Goal: Transaction & Acquisition: Book appointment/travel/reservation

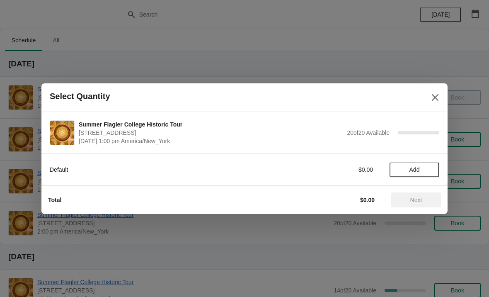
click at [421, 171] on span "Add" at bounding box center [414, 169] width 35 height 7
click at [431, 171] on icon at bounding box center [429, 169] width 9 height 9
click at [415, 192] on button "Next" at bounding box center [416, 199] width 50 height 15
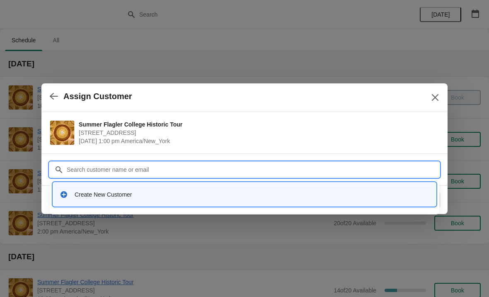
click at [122, 196] on div "Create New Customer" at bounding box center [252, 194] width 355 height 8
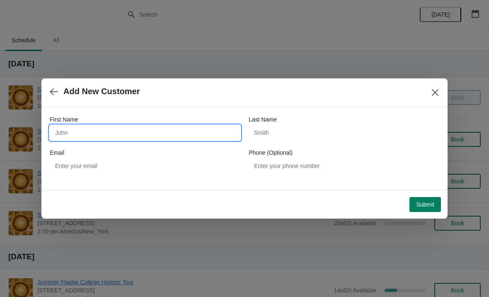
click at [197, 135] on input "First Name" at bounding box center [145, 132] width 191 height 15
type input "Jason"
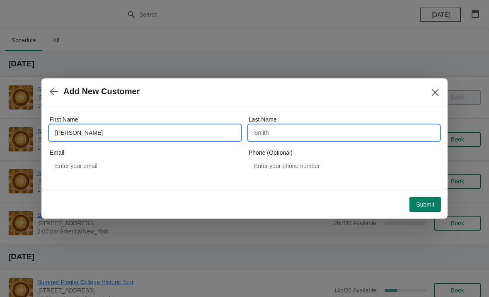
click at [329, 129] on input "Last Name" at bounding box center [344, 132] width 191 height 15
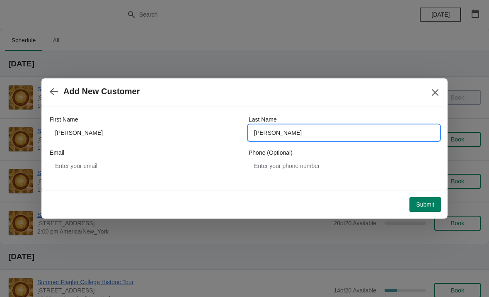
type input "Santos"
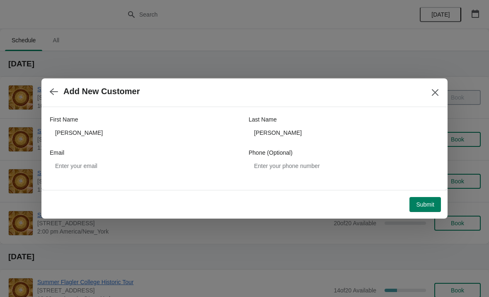
click at [428, 210] on button "Submit" at bounding box center [426, 204] width 32 height 15
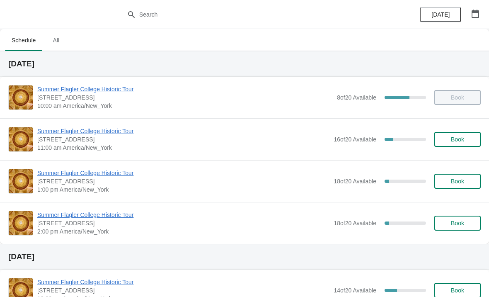
click at [463, 180] on span "Book" at bounding box center [457, 181] width 13 height 7
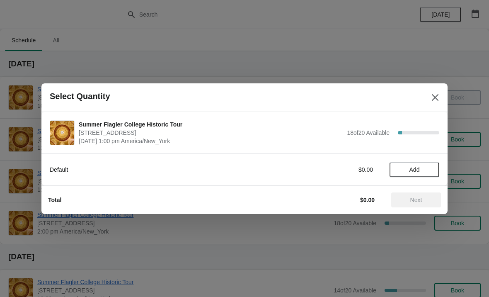
click at [410, 172] on span "Add" at bounding box center [415, 169] width 10 height 7
click at [433, 165] on icon at bounding box center [429, 169] width 9 height 9
click at [426, 167] on icon at bounding box center [429, 169] width 9 height 9
click at [413, 197] on span "Next" at bounding box center [416, 200] width 12 height 7
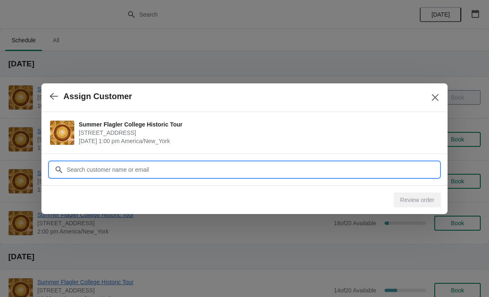
click at [195, 163] on input "Customer" at bounding box center [252, 169] width 373 height 15
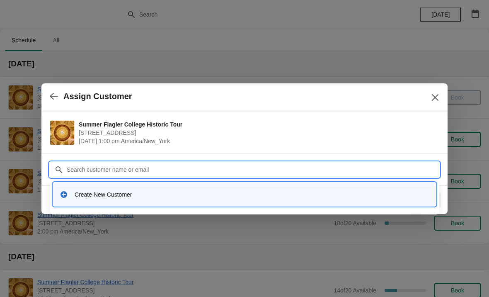
click at [99, 186] on div "Create New Customer" at bounding box center [244, 194] width 376 height 17
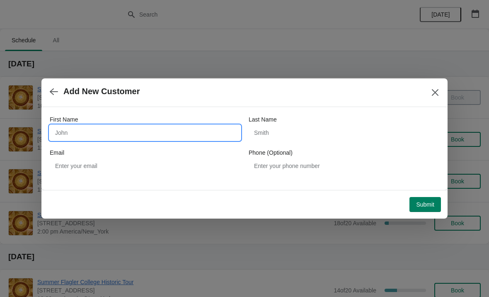
click at [65, 133] on input "First Name" at bounding box center [145, 132] width 191 height 15
type input "Jennifer"
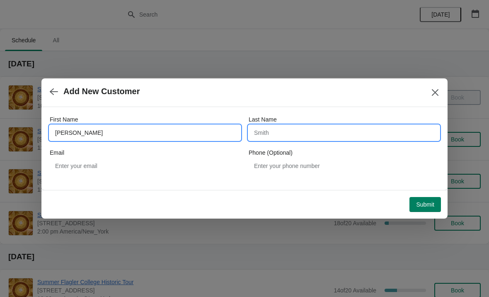
click at [320, 136] on input "Last Name" at bounding box center [344, 132] width 191 height 15
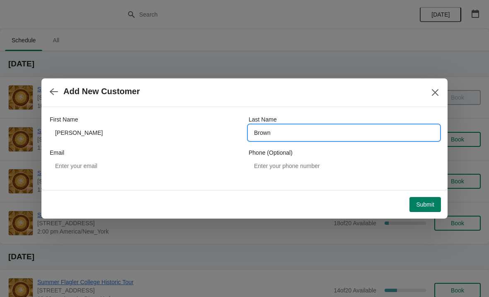
type input "Brown"
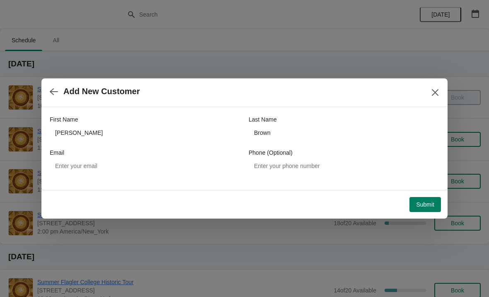
click at [429, 206] on span "Submit" at bounding box center [425, 204] width 18 height 7
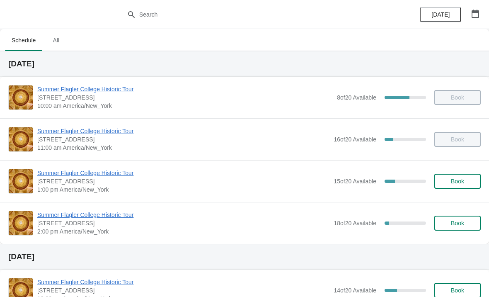
click at [52, 139] on span "[STREET_ADDRESS]" at bounding box center [183, 139] width 292 height 8
click at [73, 131] on span "Summer Flagler College Historic Tour" at bounding box center [183, 131] width 292 height 8
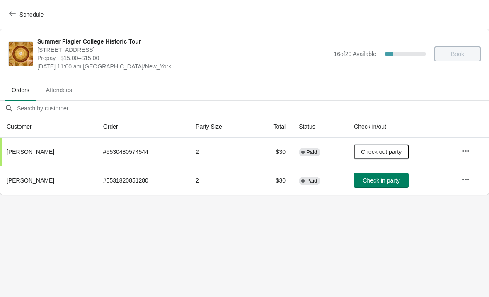
click at [19, 12] on span "Schedule" at bounding box center [31, 14] width 24 height 7
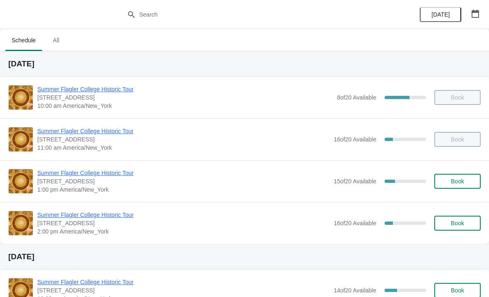
click at [58, 173] on span "Summer Flagler College Historic Tour" at bounding box center [183, 173] width 292 height 8
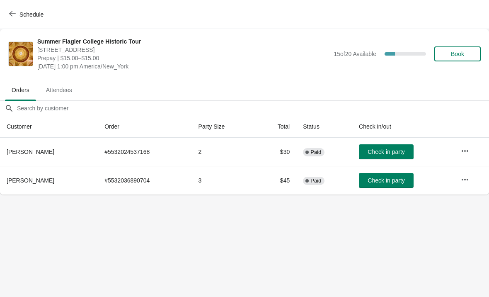
click at [368, 177] on span "Check in party" at bounding box center [386, 180] width 37 height 7
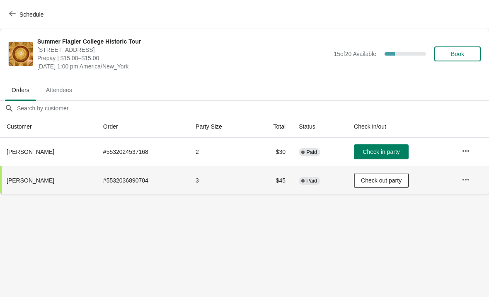
click at [368, 153] on span "Check in party" at bounding box center [381, 151] width 37 height 7
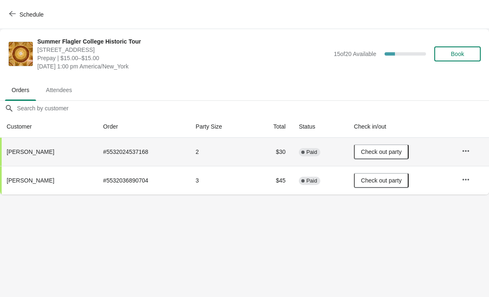
click at [473, 57] on span "Book" at bounding box center [458, 54] width 32 height 7
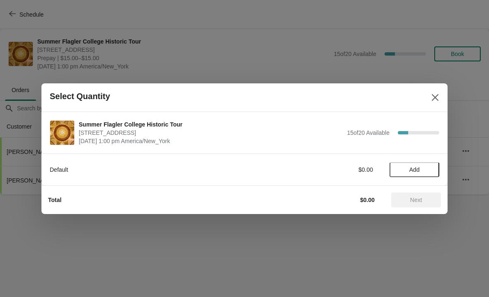
click at [420, 171] on span "Add" at bounding box center [415, 169] width 10 height 7
click at [429, 170] on icon at bounding box center [428, 169] width 3 height 3
click at [415, 194] on button "Next" at bounding box center [416, 199] width 50 height 15
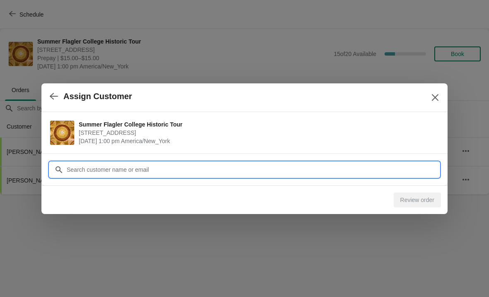
click at [94, 194] on div "Assign Customer Summer Flagler College Historic Tour 74 King Street, St. August…" at bounding box center [244, 194] width 489 height 0
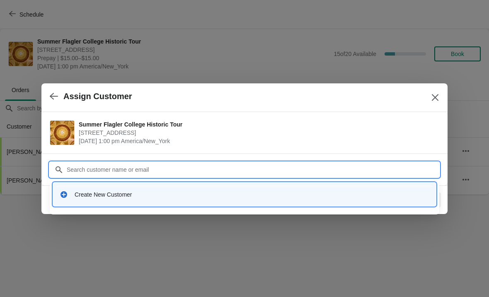
click at [86, 193] on div "Create New Customer" at bounding box center [252, 194] width 355 height 8
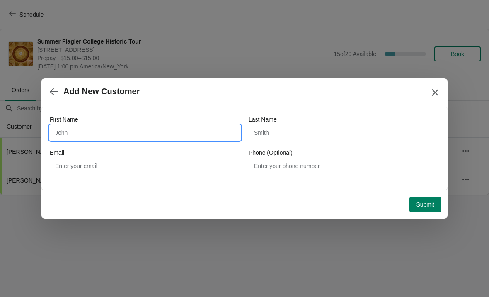
click at [80, 133] on input "First Name" at bounding box center [145, 132] width 191 height 15
type input "Richard"
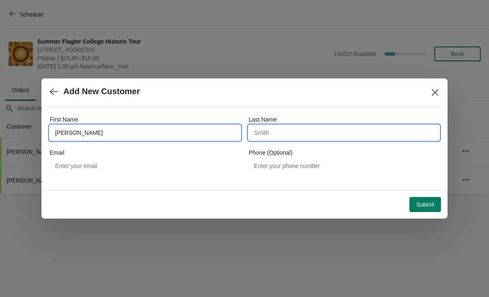
click at [318, 136] on input "Last Name" at bounding box center [344, 132] width 191 height 15
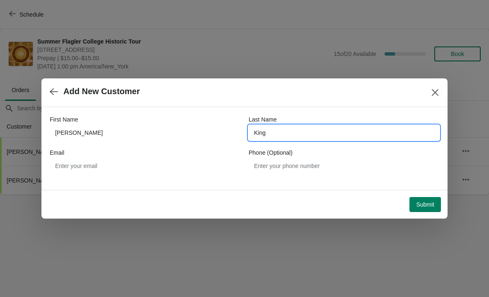
type input "King"
click at [420, 194] on div "Submit" at bounding box center [243, 203] width 396 height 18
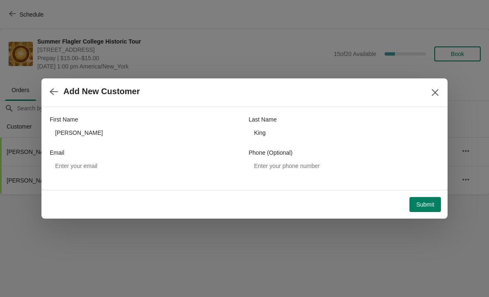
click at [430, 210] on button "Submit" at bounding box center [426, 204] width 32 height 15
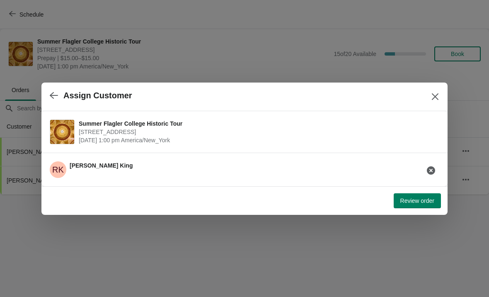
click at [429, 198] on span "Review order" at bounding box center [417, 200] width 34 height 7
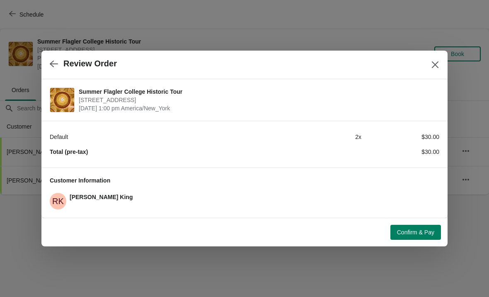
click at [417, 231] on span "Confirm & Pay" at bounding box center [415, 232] width 37 height 7
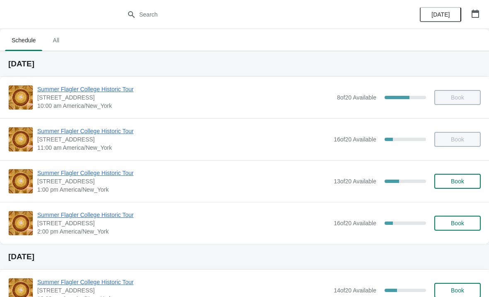
click at [75, 176] on span "Summer Flagler College Historic Tour" at bounding box center [183, 173] width 292 height 8
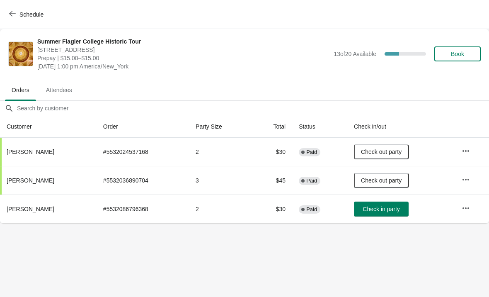
click at [381, 214] on button "Check in party" at bounding box center [381, 208] width 55 height 15
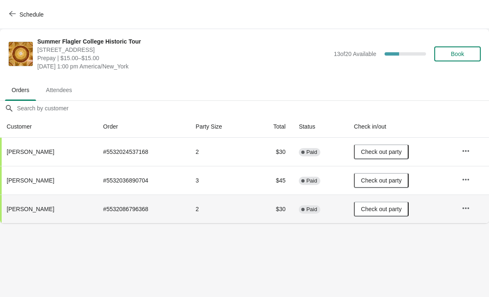
click at [25, 7] on button "Schedule" at bounding box center [27, 14] width 46 height 15
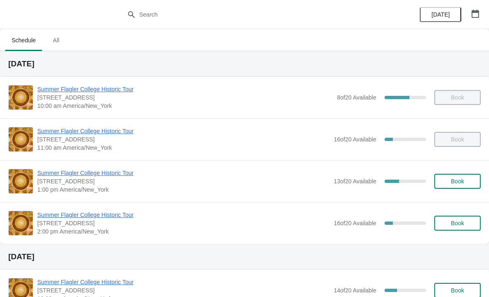
click at [456, 184] on span "Book" at bounding box center [457, 181] width 13 height 7
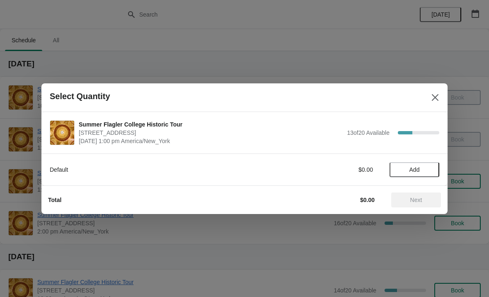
click at [412, 182] on div "Default $0.00 Add" at bounding box center [244, 169] width 406 height 32
click at [420, 169] on span "Add" at bounding box center [415, 169] width 10 height 7
click at [431, 169] on icon at bounding box center [429, 169] width 9 height 9
click at [417, 194] on button "Next" at bounding box center [416, 199] width 50 height 15
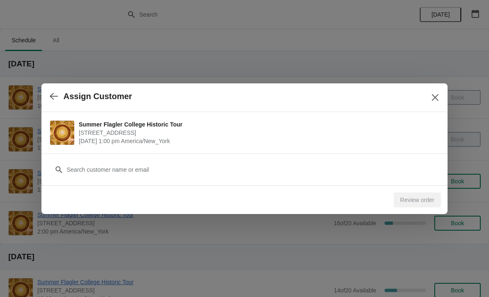
click at [131, 160] on div "Customer" at bounding box center [245, 165] width 390 height 23
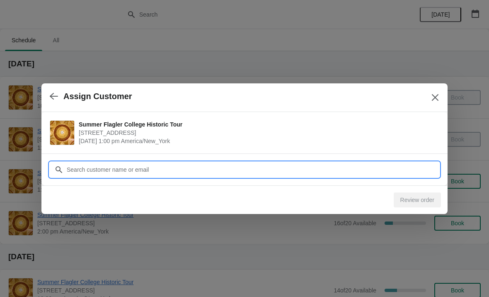
click at [133, 162] on input "Customer" at bounding box center [252, 169] width 373 height 15
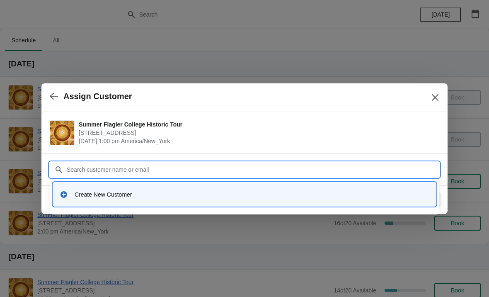
click at [121, 195] on div "Create New Customer" at bounding box center [252, 194] width 355 height 8
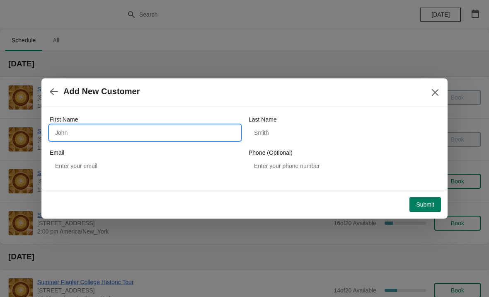
click at [184, 130] on input "First Name" at bounding box center [145, 132] width 191 height 15
type input "Laura"
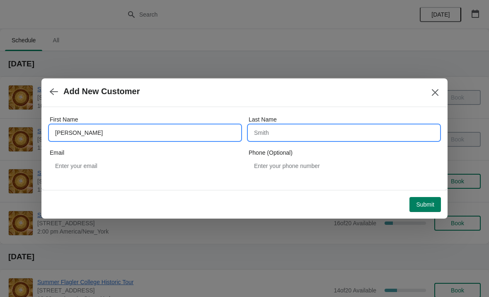
click at [305, 140] on input "Last Name" at bounding box center [344, 132] width 191 height 15
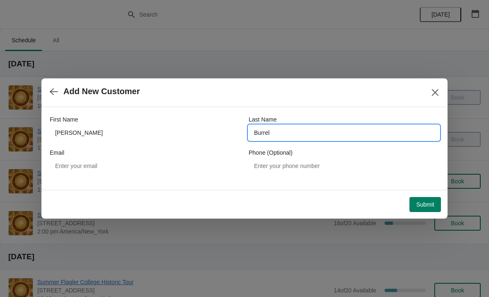
type input "Burrell"
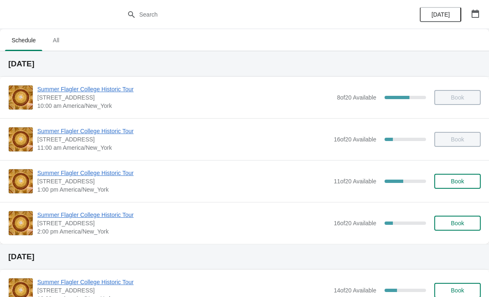
click at [63, 165] on div "Summer Flagler College Historic Tour [STREET_ADDRESS][PERSON_NAME] 1:00 pm [GEO…" at bounding box center [244, 181] width 489 height 42
click at [63, 163] on div "Summer Flagler College Historic Tour [STREET_ADDRESS][PERSON_NAME] 1:00 pm [GEO…" at bounding box center [244, 181] width 489 height 42
click at [65, 175] on span "Summer Flagler College Historic Tour" at bounding box center [183, 173] width 292 height 8
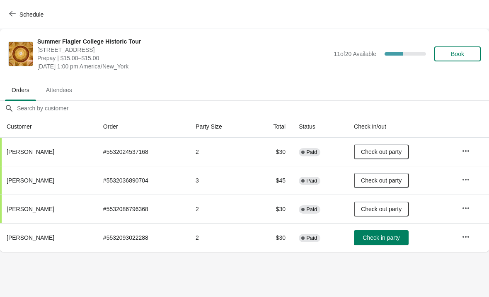
click at [390, 237] on span "Check in party" at bounding box center [381, 237] width 37 height 7
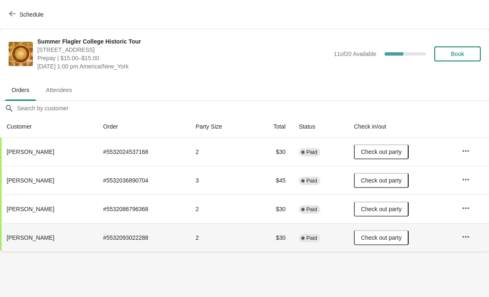
click at [24, 19] on button "Schedule" at bounding box center [27, 14] width 46 height 15
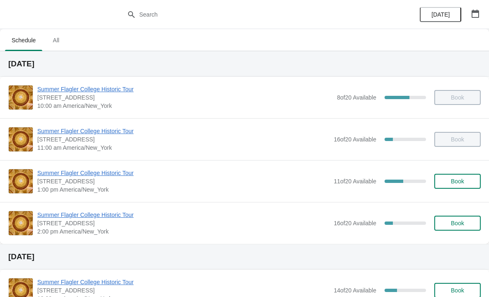
click at [96, 211] on span "Summer Flagler College Historic Tour" at bounding box center [183, 215] width 292 height 8
